Goal: Information Seeking & Learning: Compare options

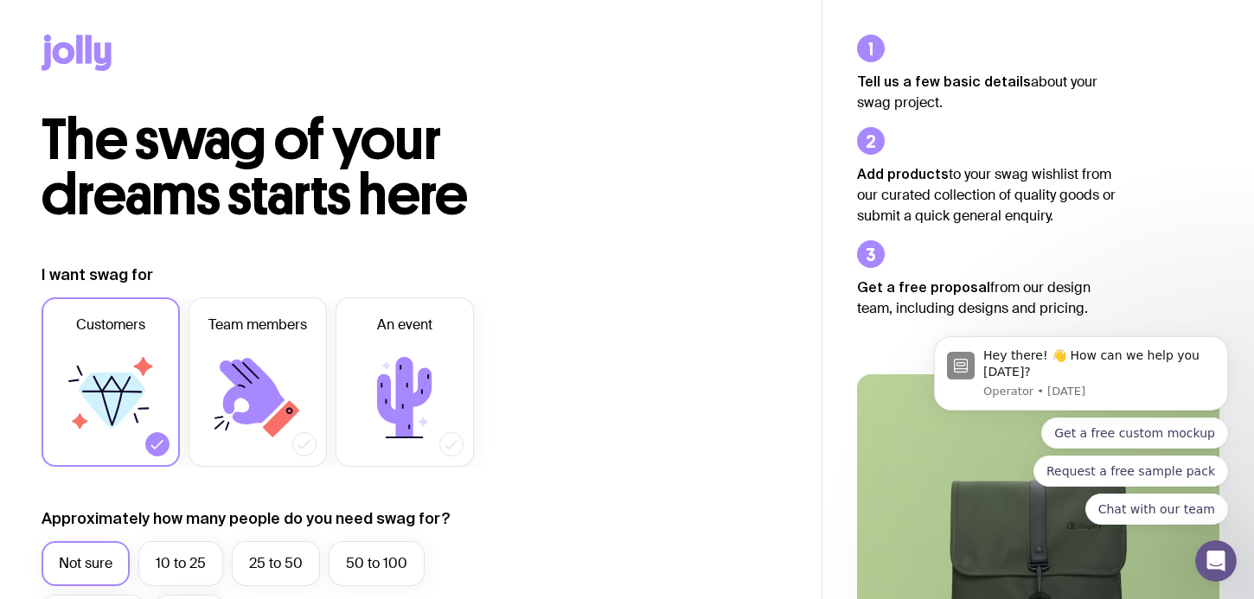
click at [93, 61] on icon at bounding box center [77, 53] width 70 height 36
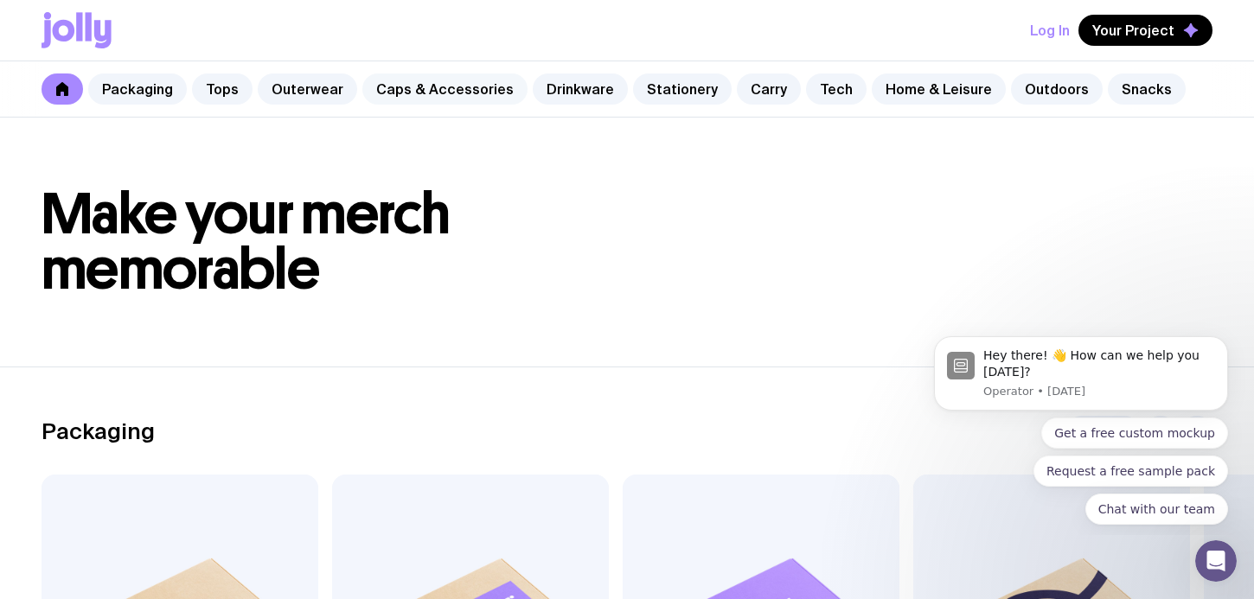
click at [447, 80] on link "Caps & Accessories" at bounding box center [444, 89] width 165 height 31
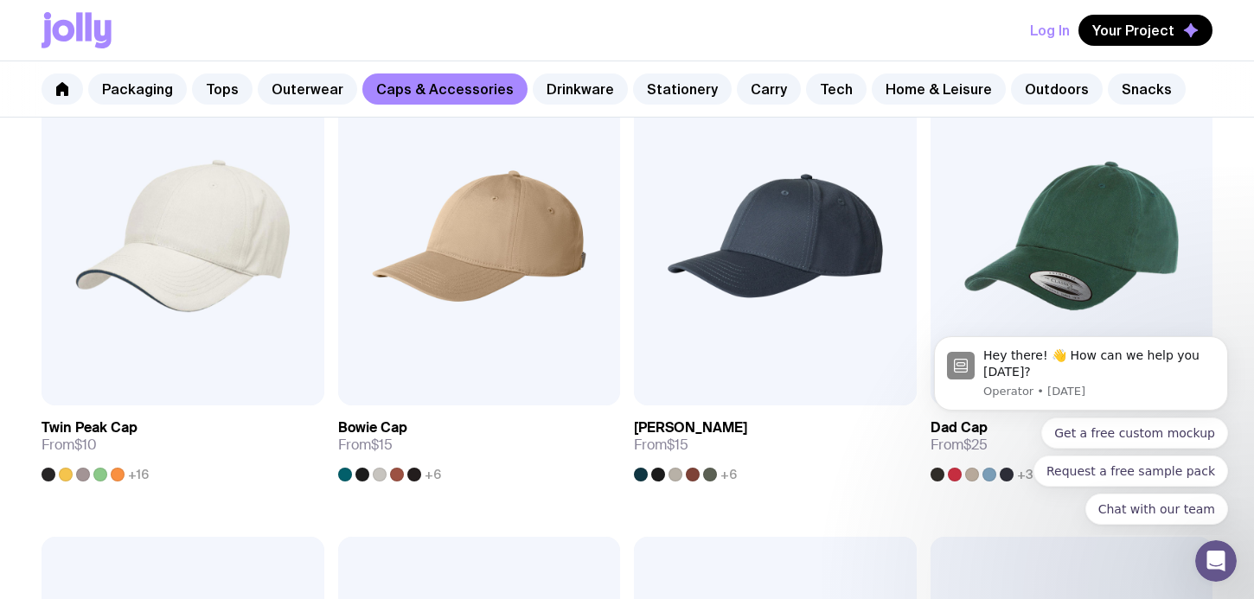
scroll to position [83, 0]
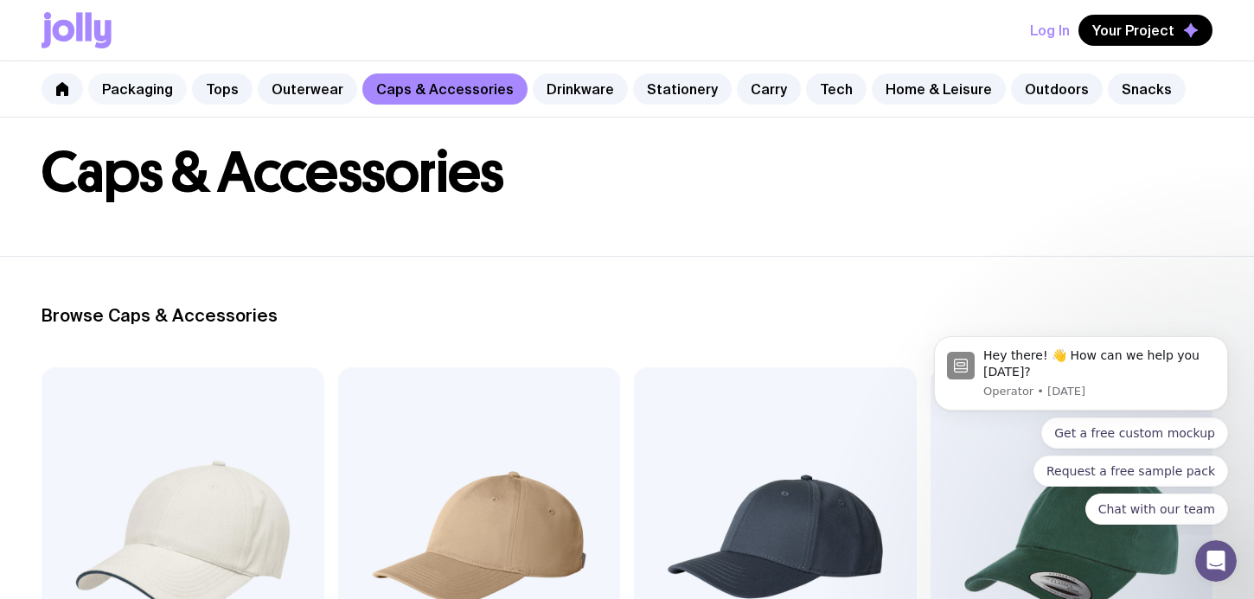
click at [144, 89] on link "Packaging" at bounding box center [137, 89] width 99 height 31
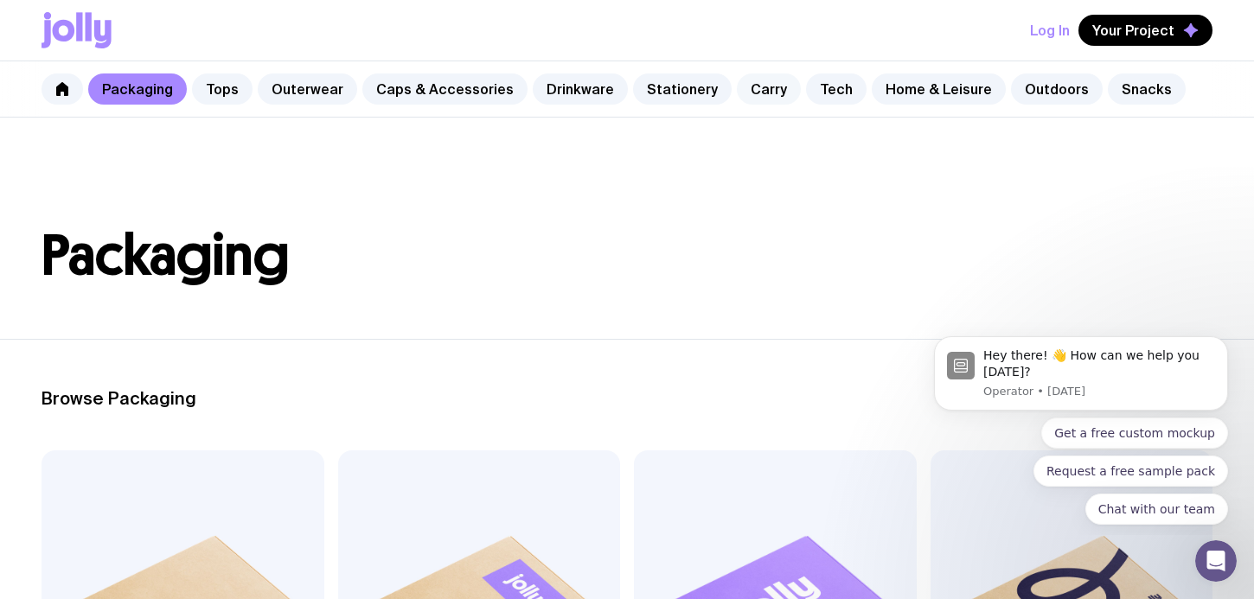
click at [739, 89] on link "Carry" at bounding box center [769, 89] width 64 height 31
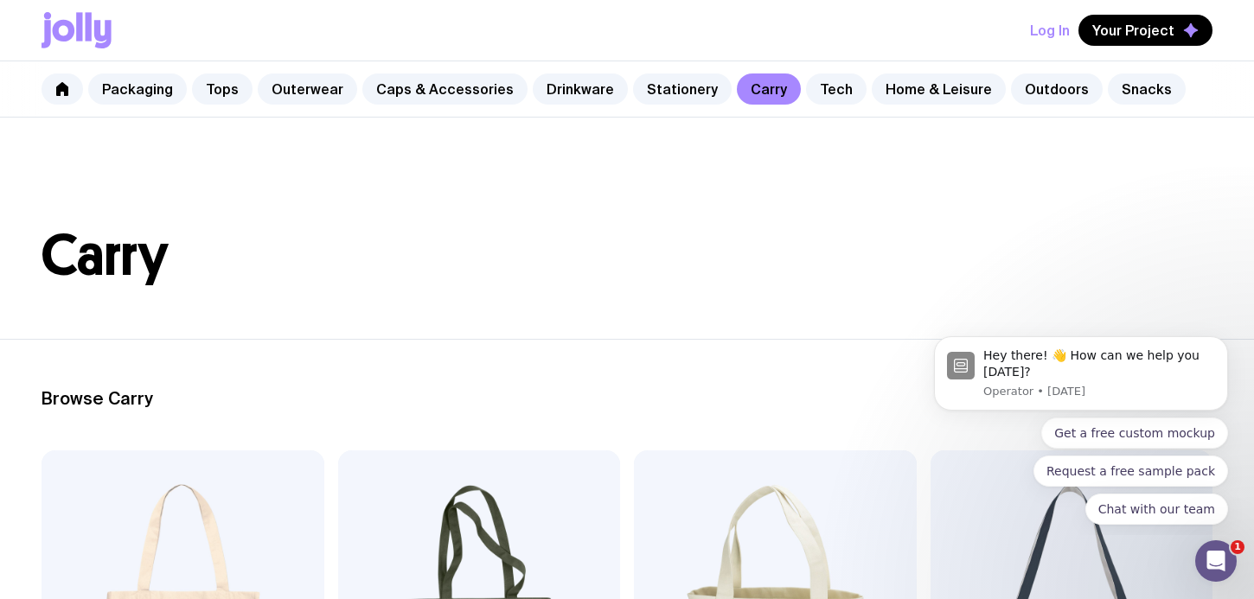
scroll to position [317, 0]
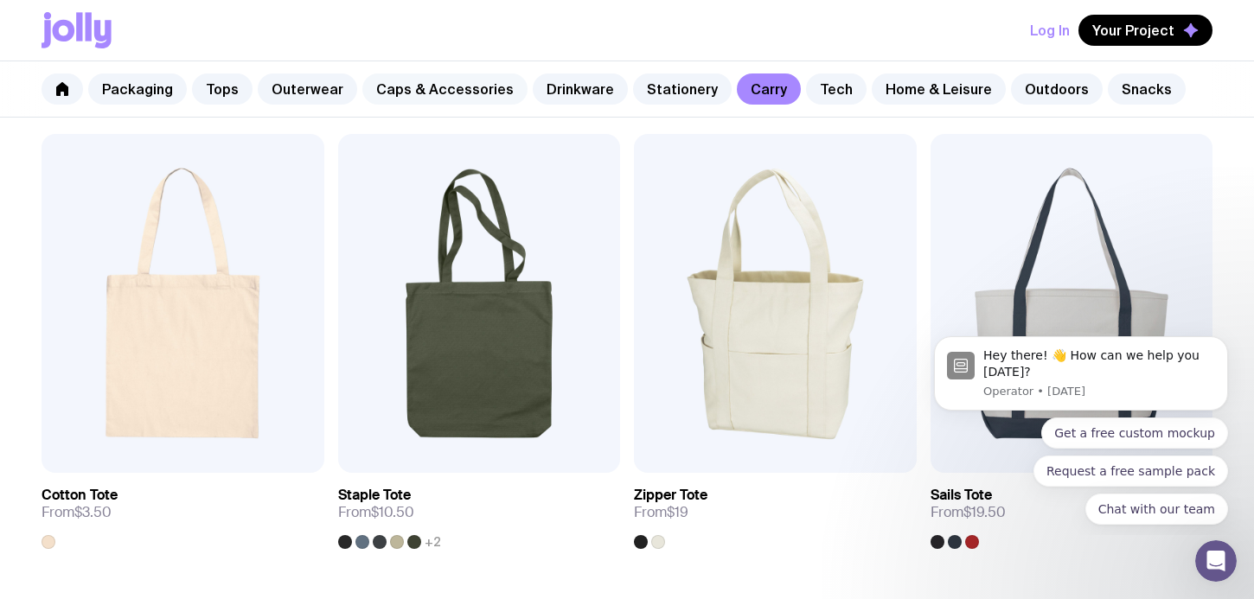
click at [435, 83] on link "Caps & Accessories" at bounding box center [444, 89] width 165 height 31
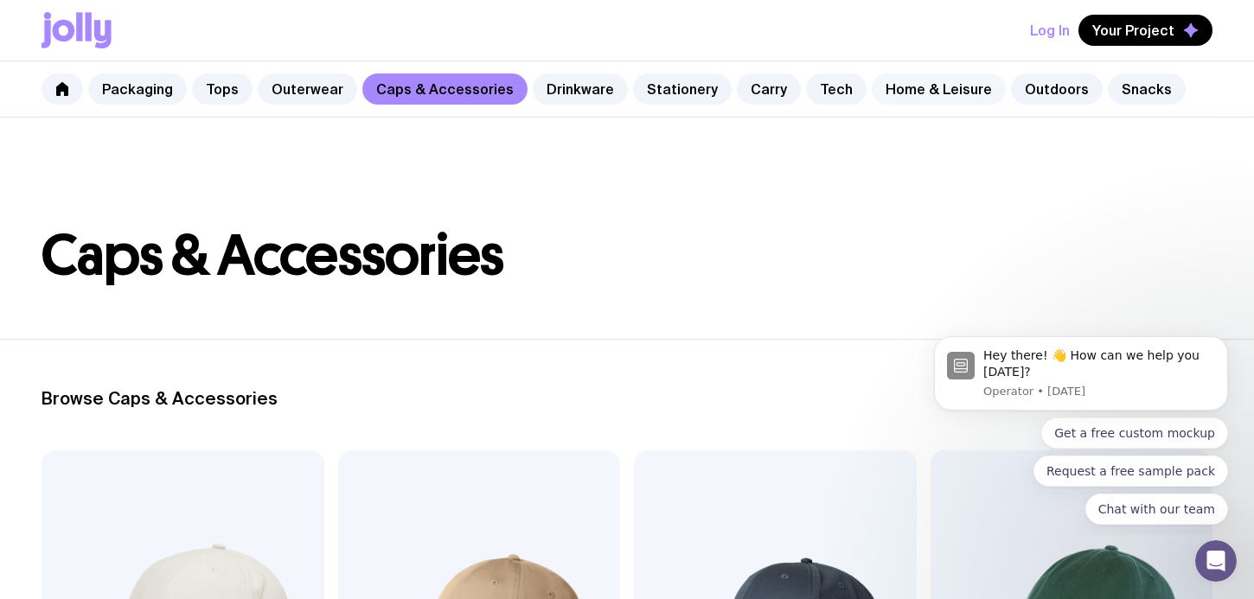
click at [886, 85] on link "Home & Leisure" at bounding box center [939, 89] width 134 height 31
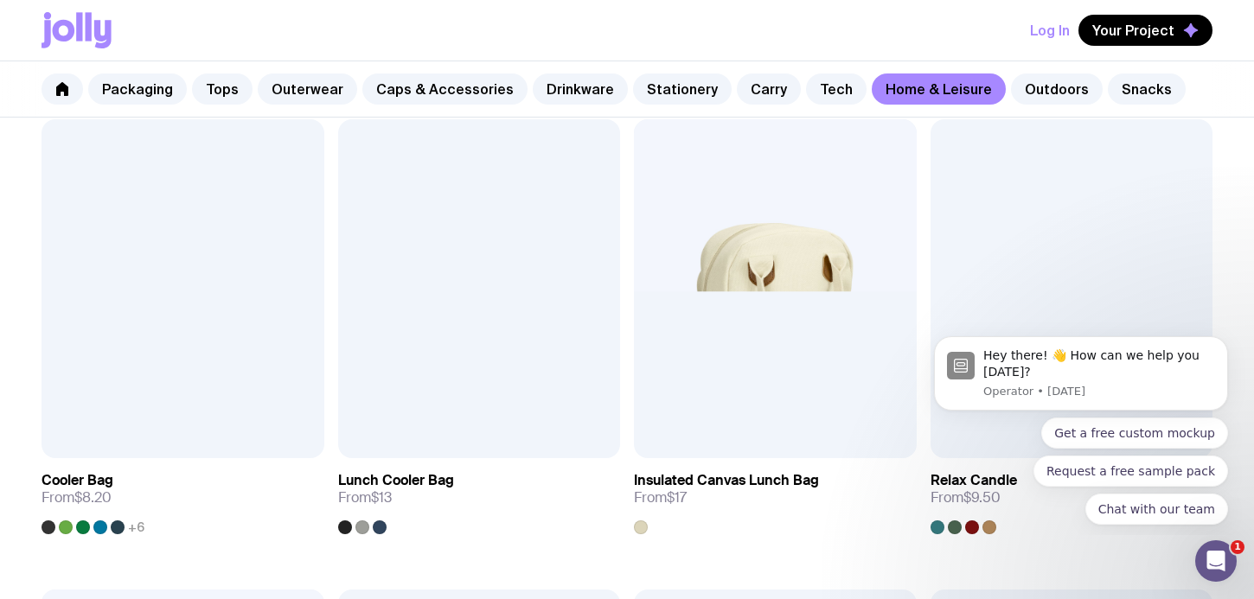
scroll to position [2213, 0]
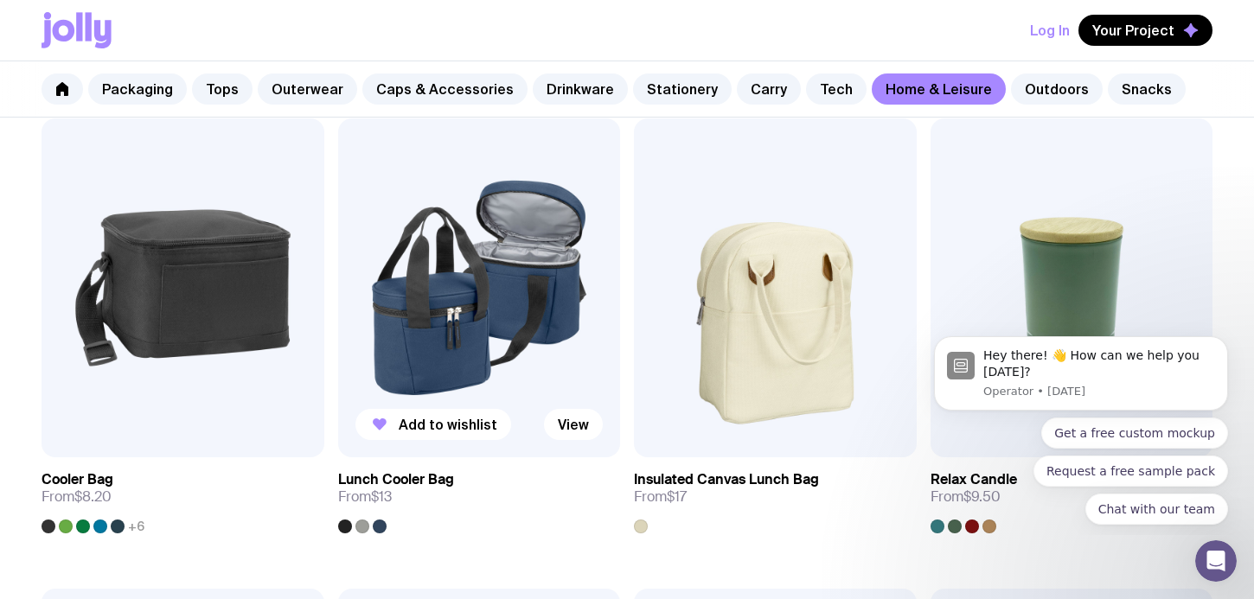
click at [579, 289] on img at bounding box center [479, 287] width 283 height 339
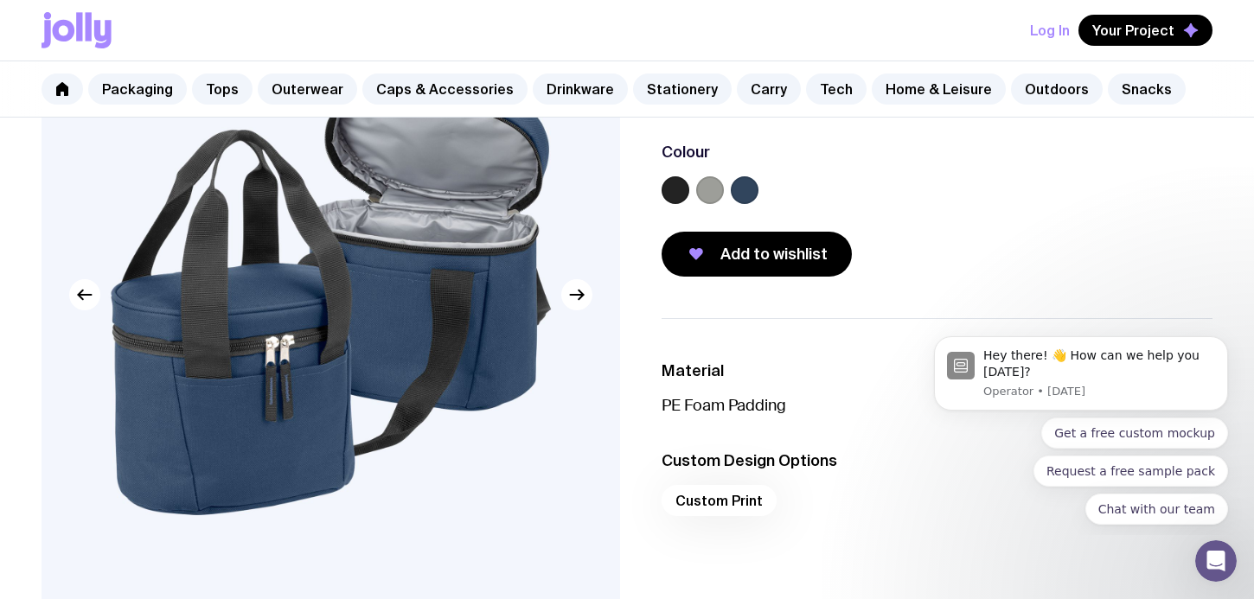
scroll to position [149, 0]
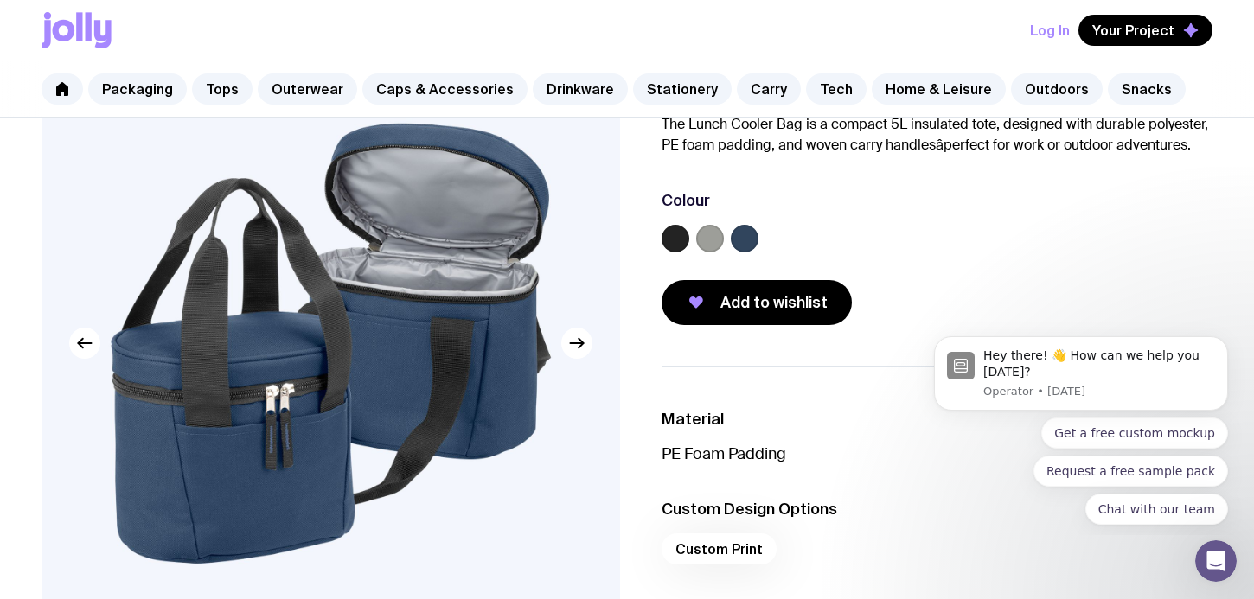
click at [714, 230] on label at bounding box center [710, 239] width 28 height 28
click at [0, 0] on input "radio" at bounding box center [0, 0] width 0 height 0
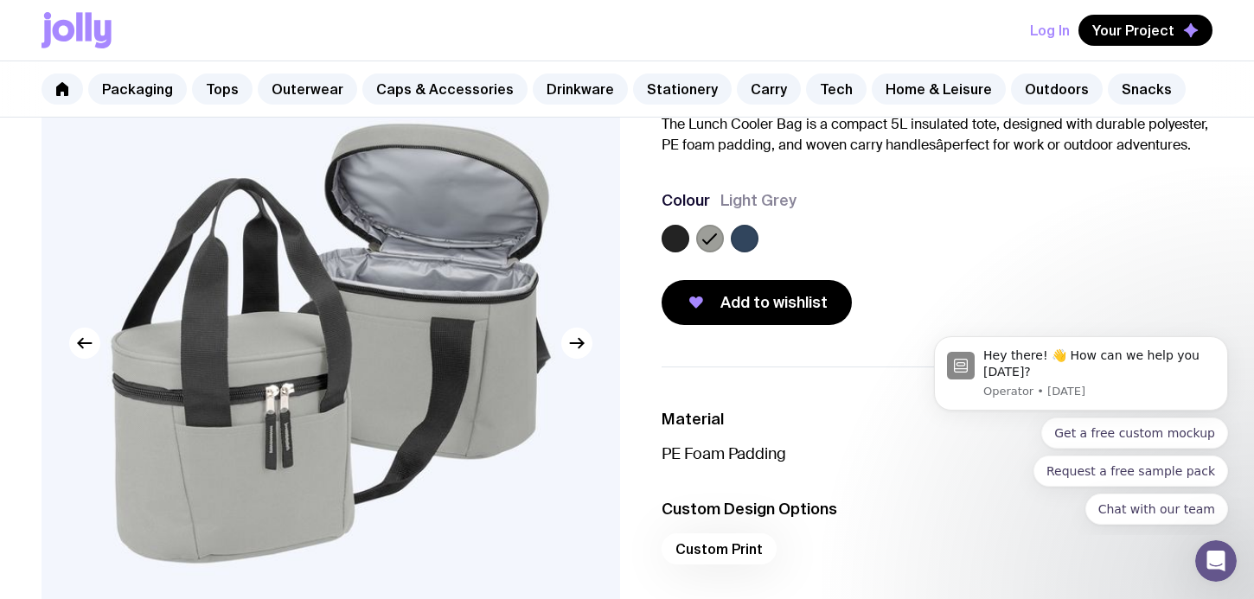
click at [675, 239] on label at bounding box center [676, 239] width 28 height 28
click at [0, 0] on input "radio" at bounding box center [0, 0] width 0 height 0
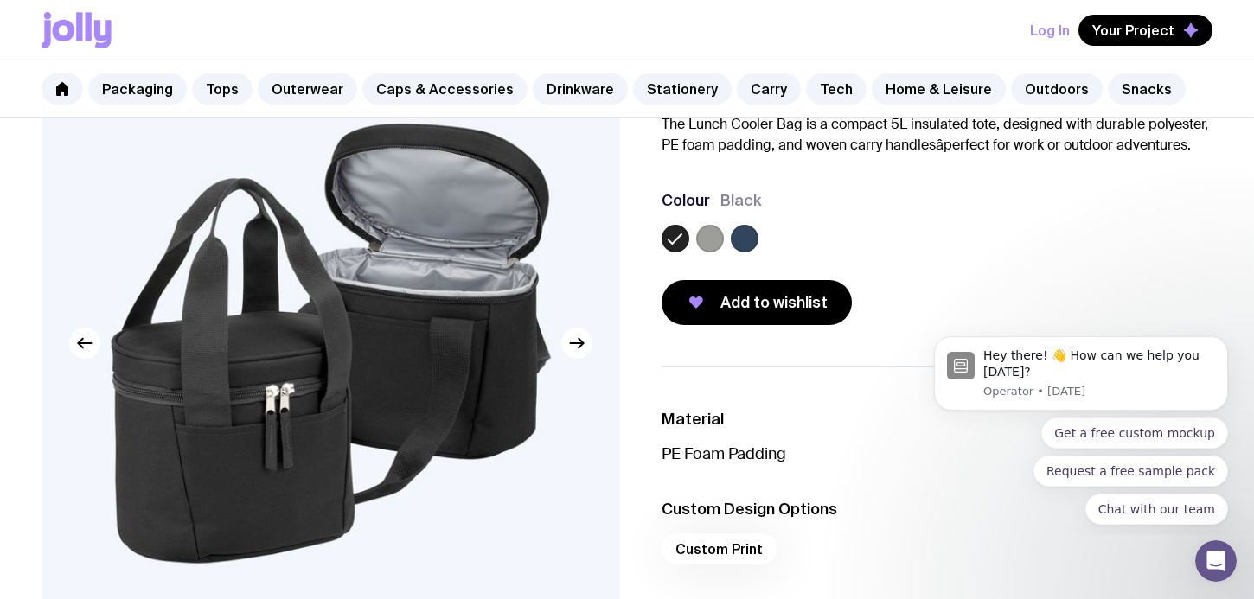
click at [704, 240] on label at bounding box center [710, 239] width 28 height 28
click at [0, 0] on input "radio" at bounding box center [0, 0] width 0 height 0
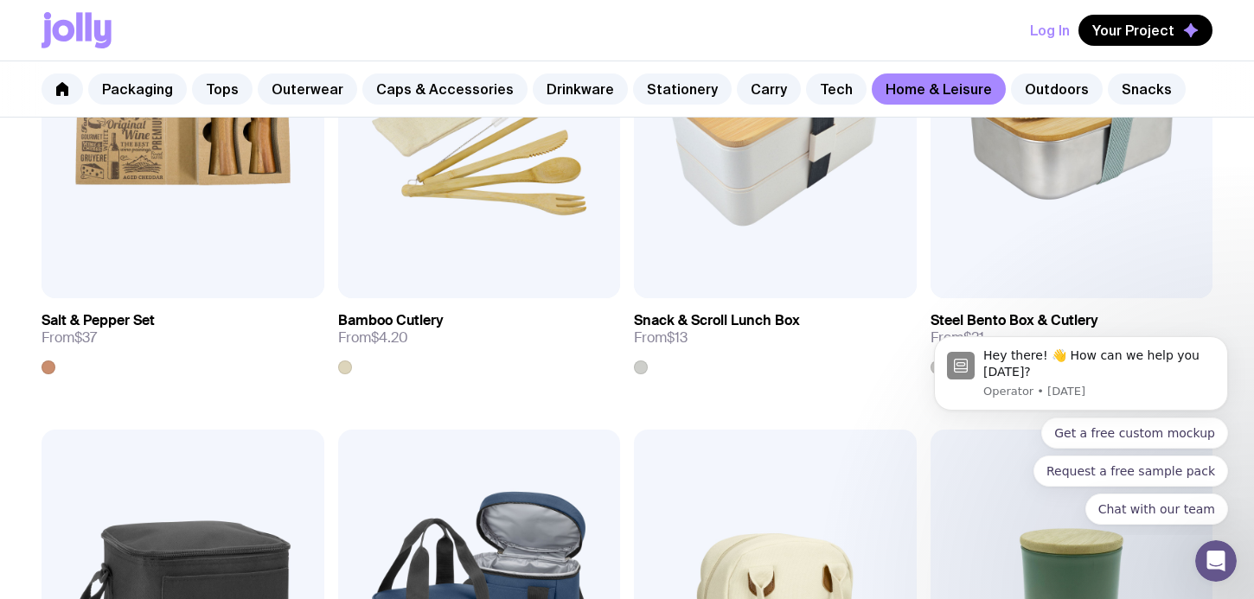
scroll to position [2246, 0]
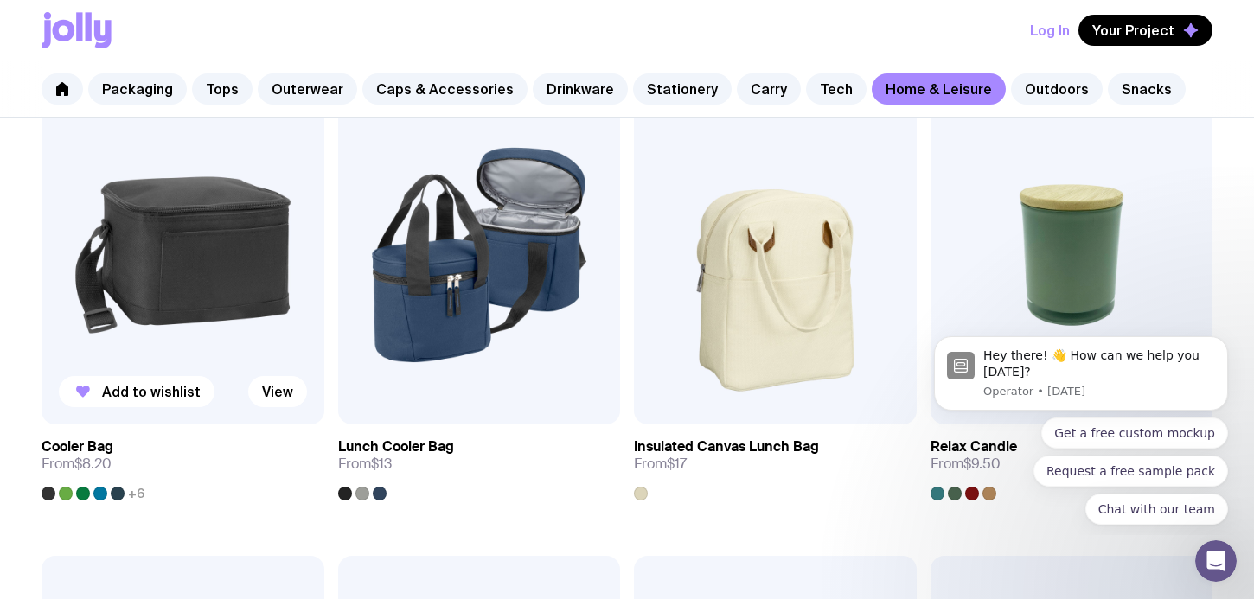
click at [220, 305] on img at bounding box center [183, 255] width 283 height 339
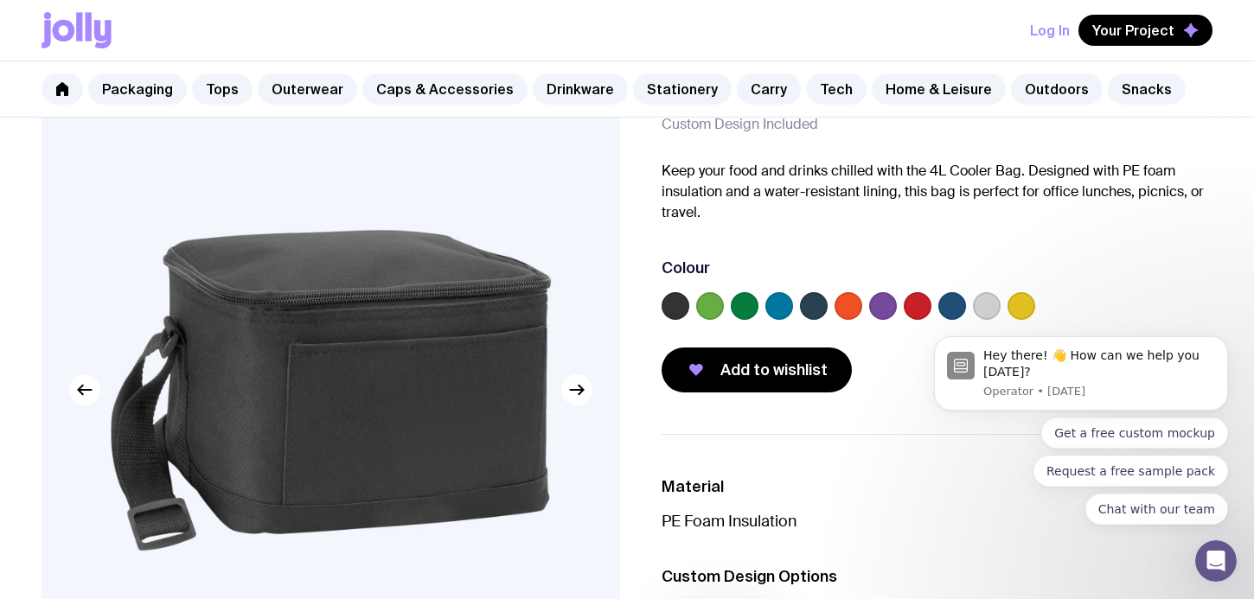
scroll to position [221, 0]
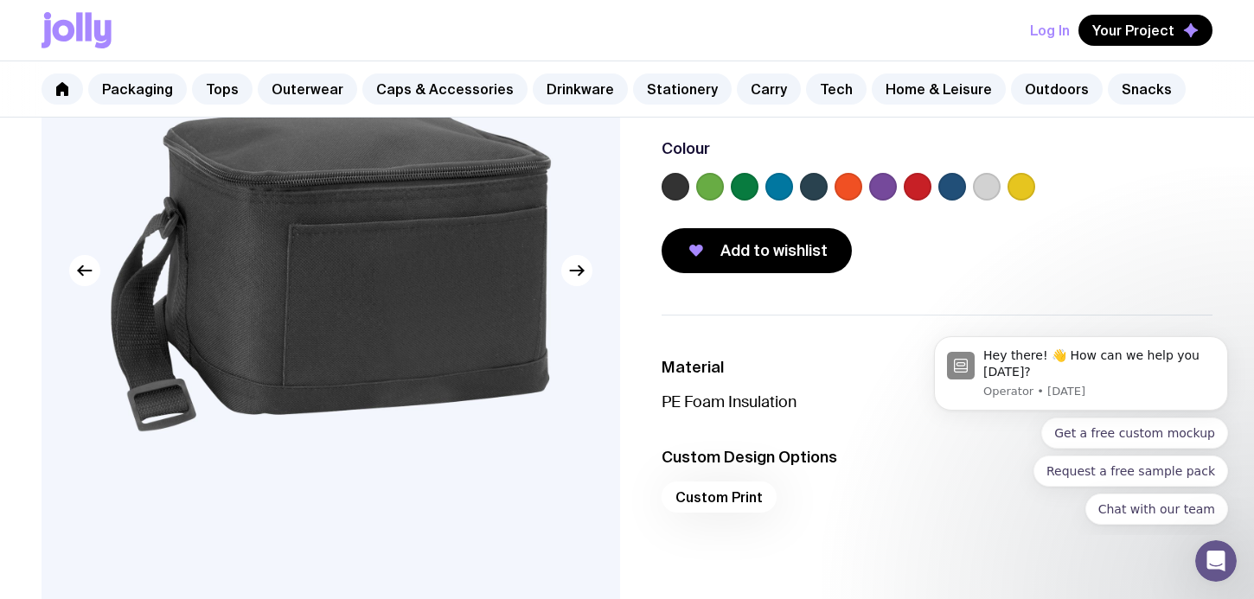
click at [881, 186] on label at bounding box center [883, 187] width 28 height 28
click at [0, 0] on input "radio" at bounding box center [0, 0] width 0 height 0
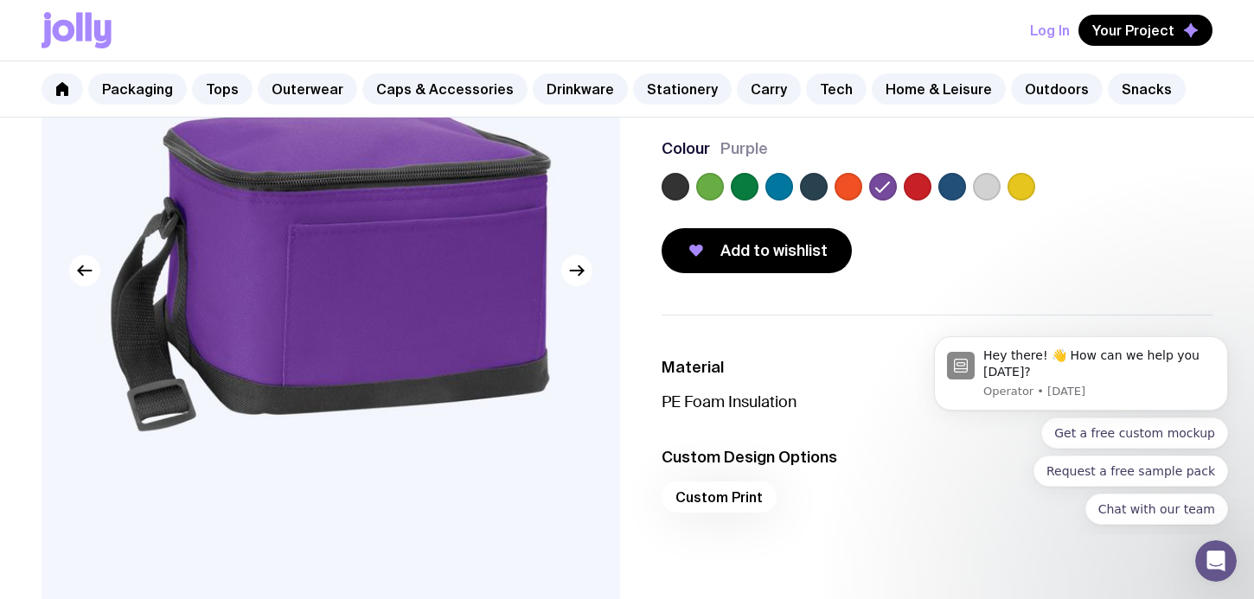
click at [842, 184] on label at bounding box center [849, 187] width 28 height 28
click at [0, 0] on input "radio" at bounding box center [0, 0] width 0 height 0
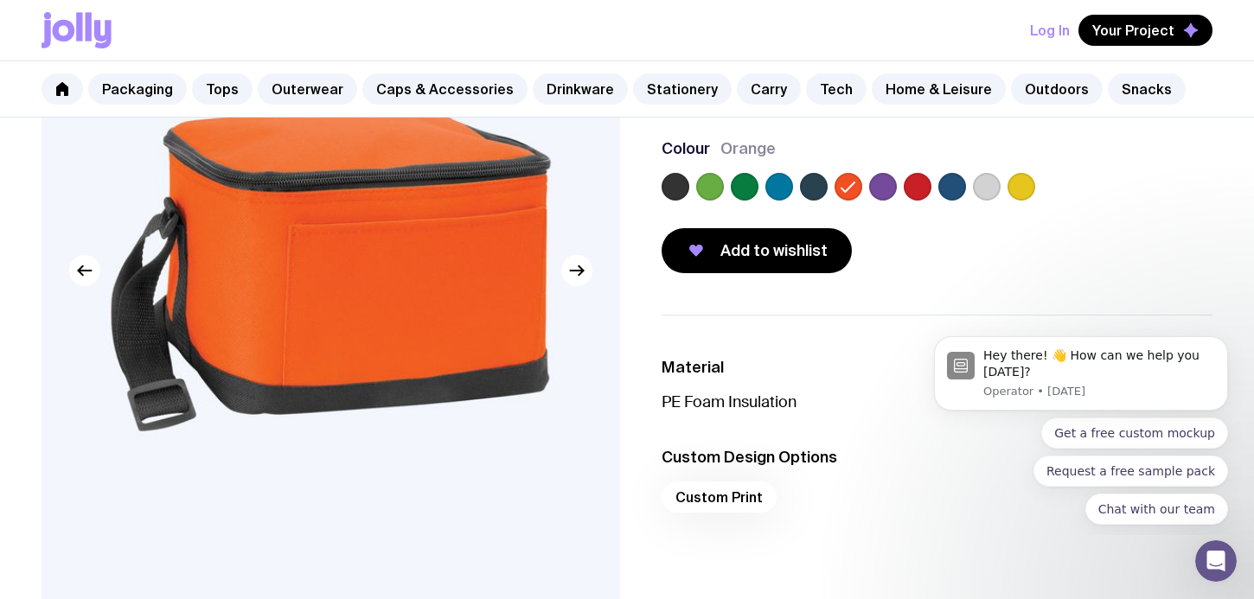
click at [886, 189] on label at bounding box center [883, 187] width 28 height 28
click at [0, 0] on input "radio" at bounding box center [0, 0] width 0 height 0
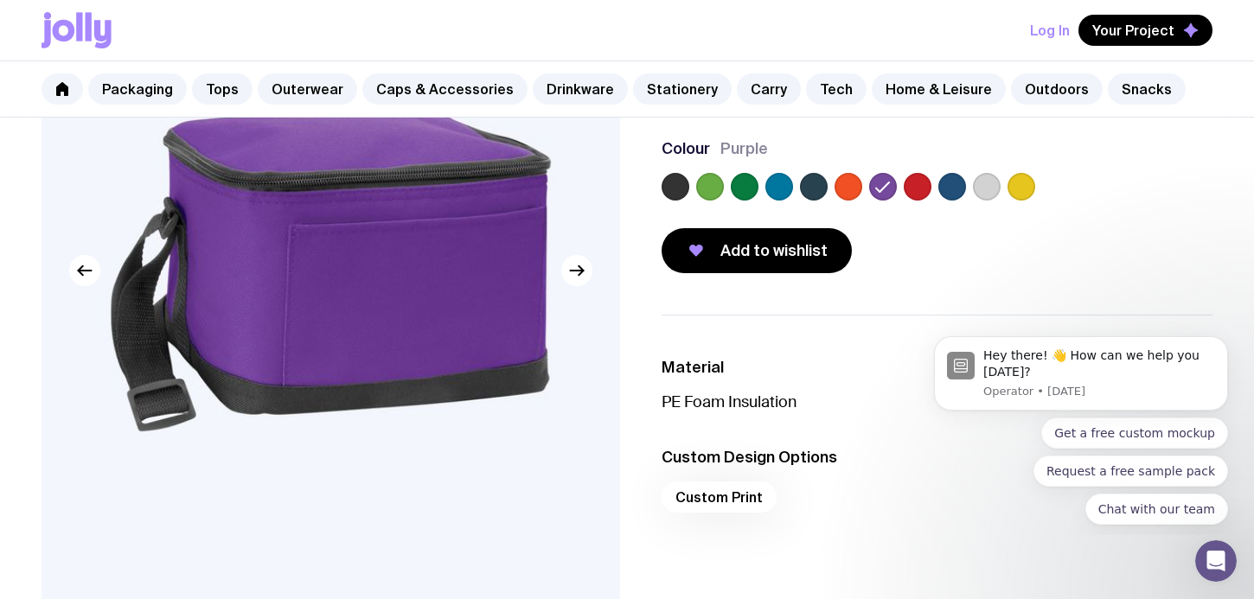
click at [982, 191] on label at bounding box center [987, 187] width 28 height 28
click at [0, 0] on input "radio" at bounding box center [0, 0] width 0 height 0
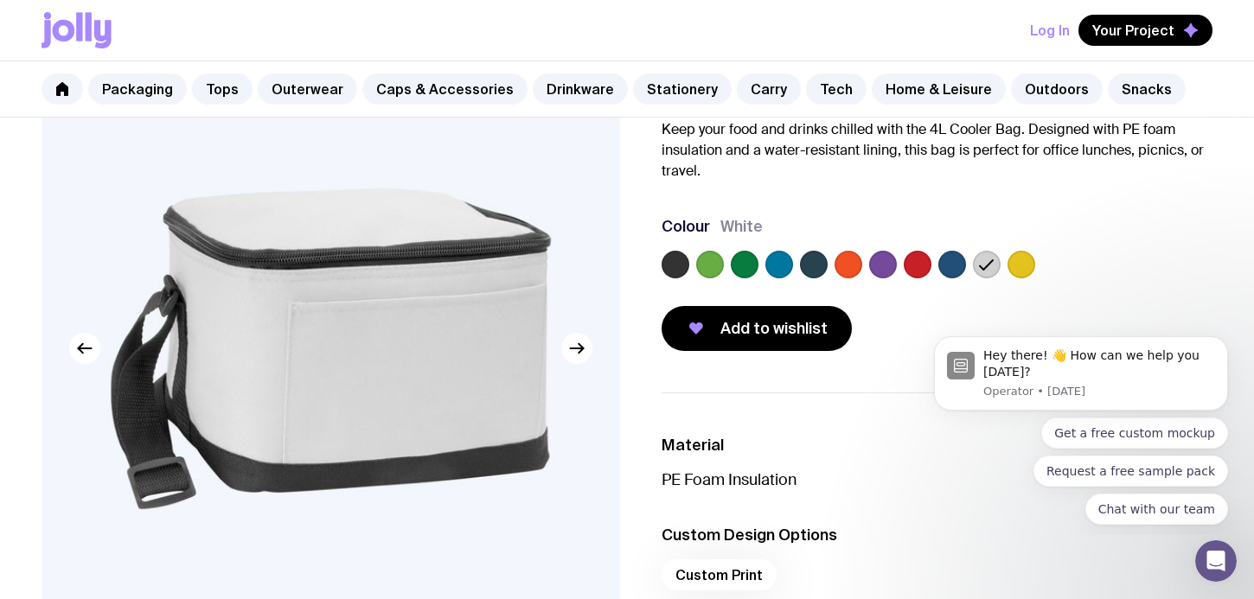
scroll to position [143, 0]
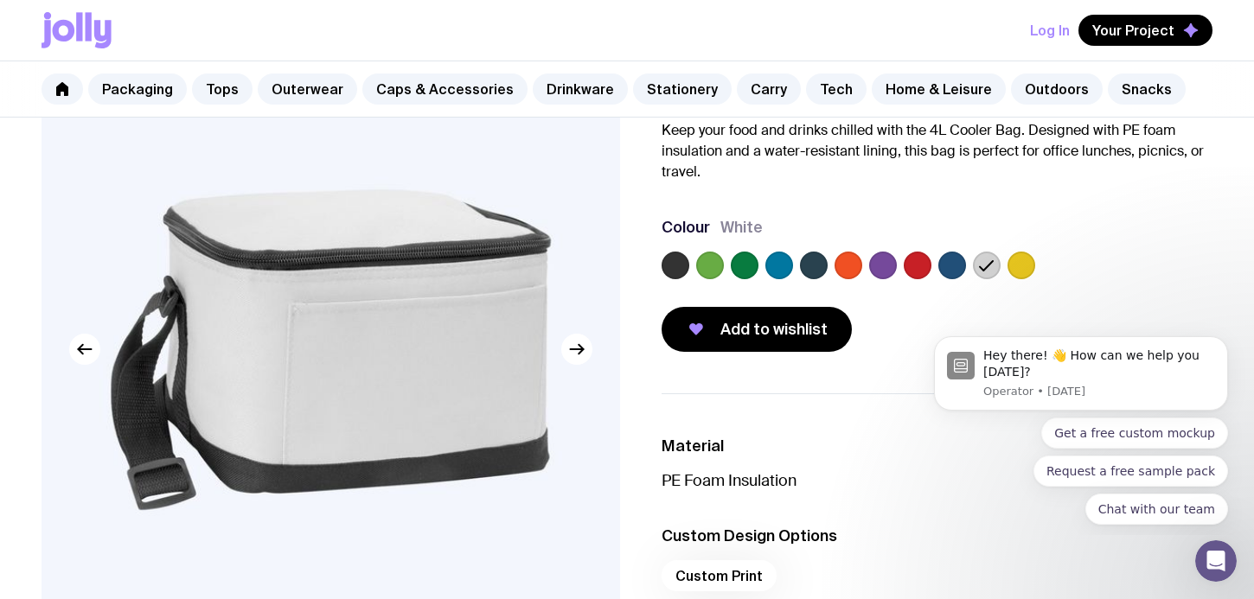
click at [699, 253] on div at bounding box center [710, 266] width 28 height 28
click at [702, 256] on label at bounding box center [710, 266] width 28 height 28
click at [0, 0] on input "radio" at bounding box center [0, 0] width 0 height 0
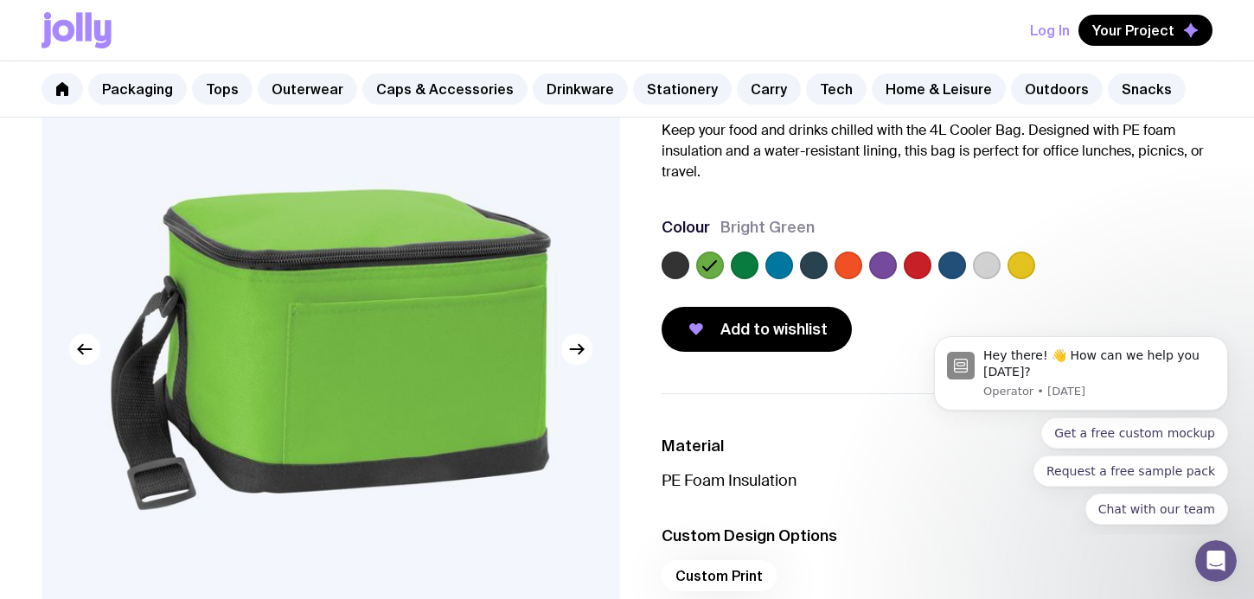
click at [739, 266] on label at bounding box center [745, 266] width 28 height 28
click at [0, 0] on input "radio" at bounding box center [0, 0] width 0 height 0
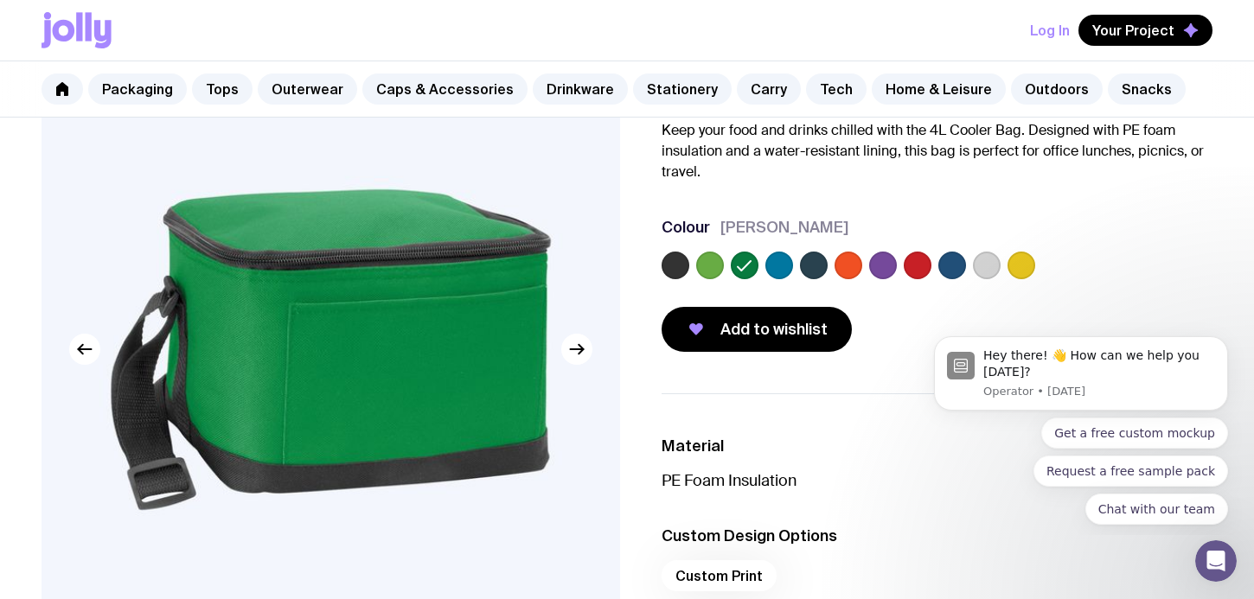
click at [888, 261] on label at bounding box center [883, 266] width 28 height 28
click at [0, 0] on input "radio" at bounding box center [0, 0] width 0 height 0
